Goal: Check status

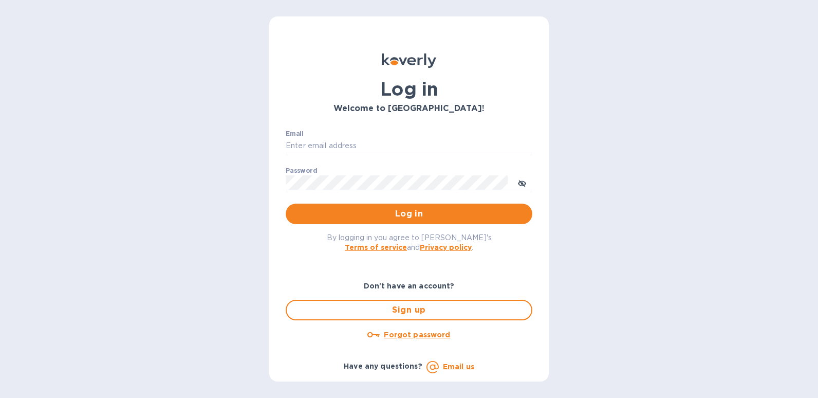
type input "[EMAIL_ADDRESS][DOMAIN_NAME]"
click at [385, 227] on div "By logging in you agree to [PERSON_NAME]'s Terms of service and Privacy policy ." at bounding box center [408, 242] width 263 height 36
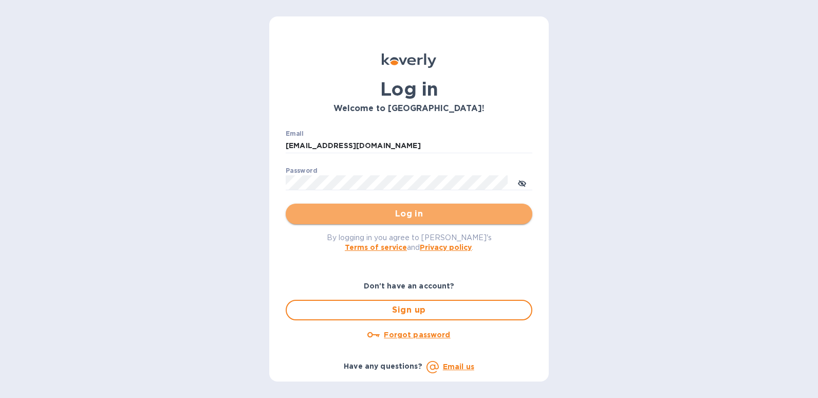
click at [393, 221] on button "Log in" at bounding box center [409, 213] width 247 height 21
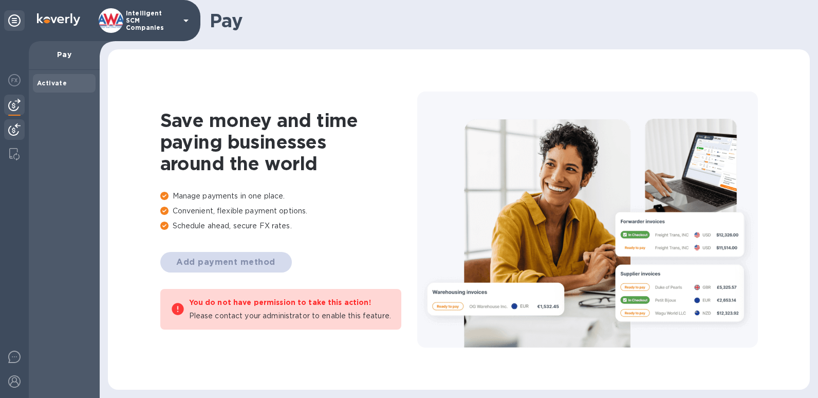
click at [17, 133] on img at bounding box center [14, 129] width 12 height 12
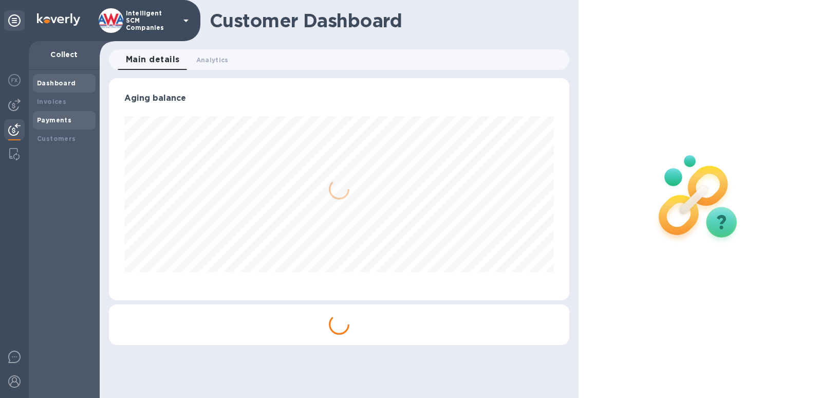
scroll to position [222, 460]
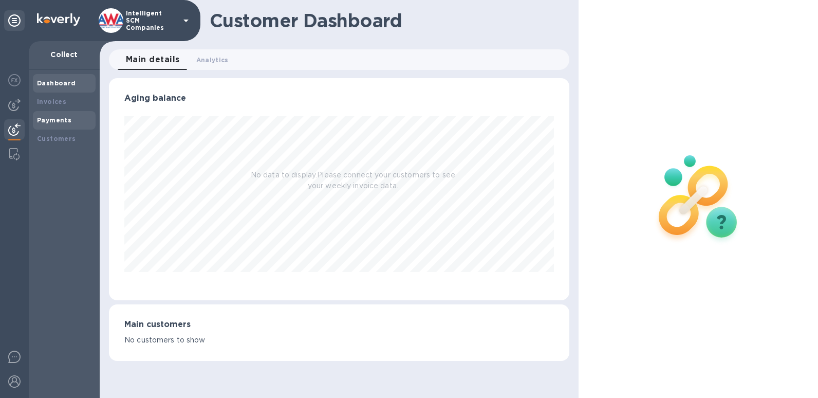
click at [64, 118] on b "Payments" at bounding box center [54, 120] width 34 height 8
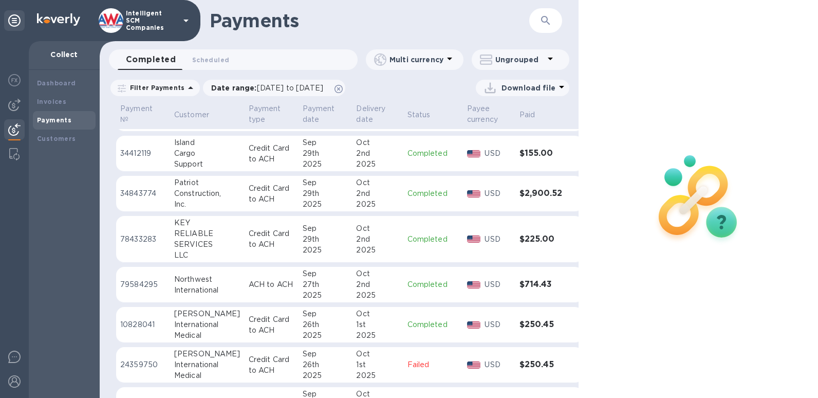
scroll to position [257, 0]
